Goal: Information Seeking & Learning: Find specific fact

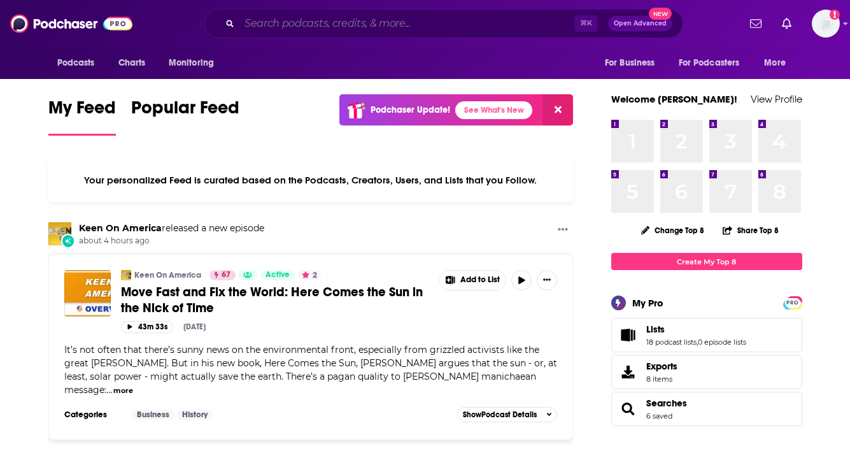
click at [339, 20] on input "Search podcasts, credits, & more..." at bounding box center [406, 23] width 335 height 20
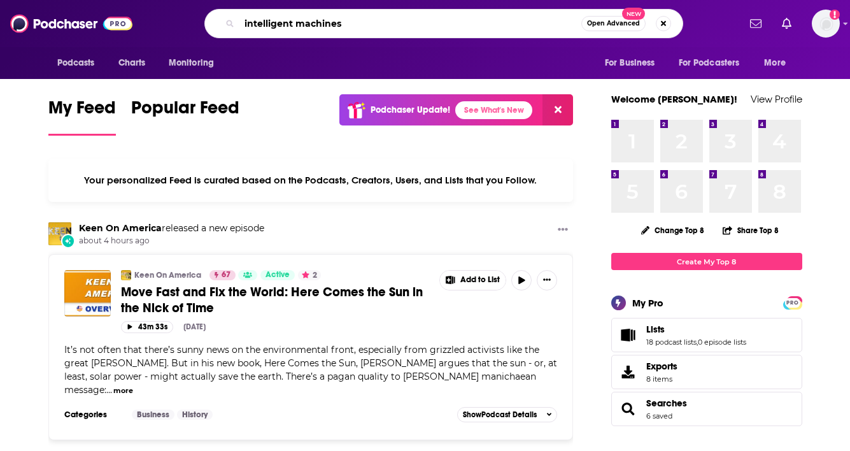
type input "intelligent machines"
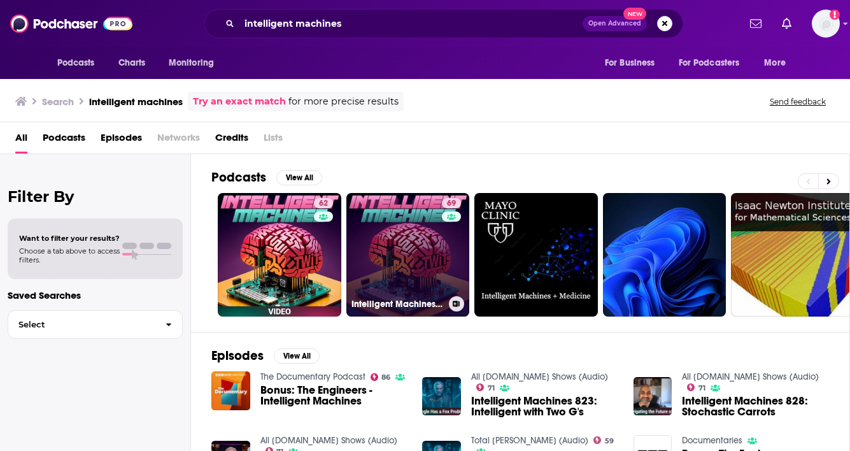
click at [408, 239] on link "69 Intelligent Machines (Audio)" at bounding box center [408, 255] width 124 height 124
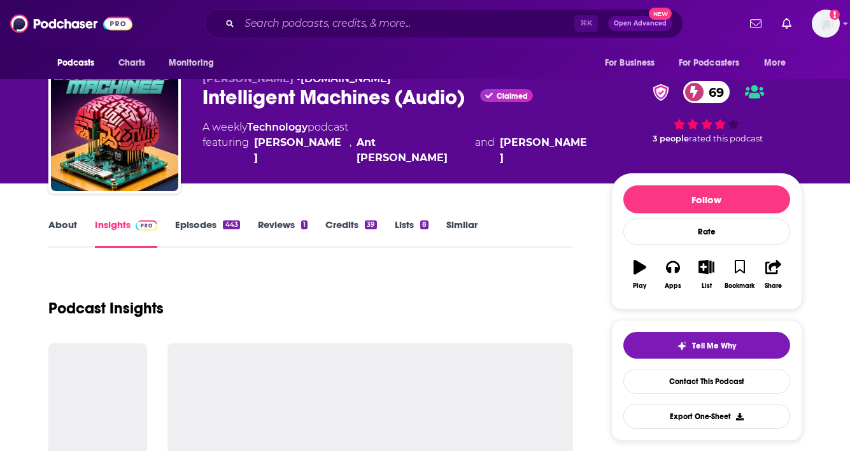
scroll to position [126, 0]
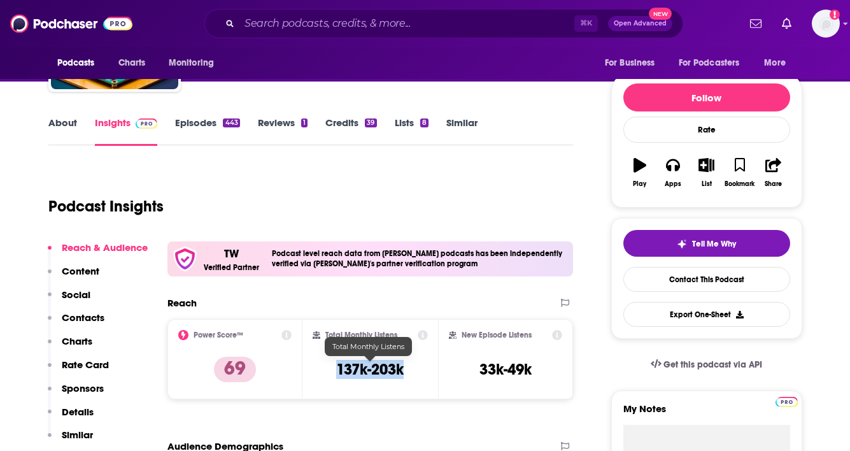
drag, startPoint x: 416, startPoint y: 374, endPoint x: 320, endPoint y: 374, distance: 96.2
click at [320, 374] on div "Total Monthly Listens 137k-203k" at bounding box center [370, 359] width 115 height 59
copy h3 "137k-203k"
